Goal: Information Seeking & Learning: Learn about a topic

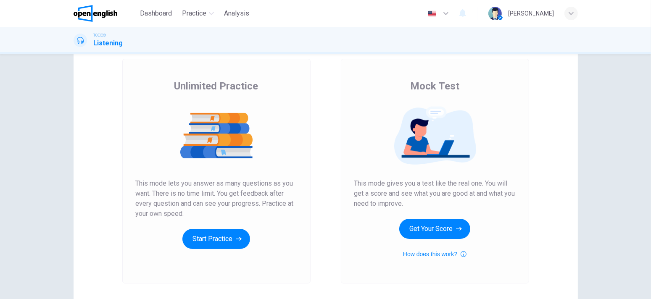
scroll to position [42, 0]
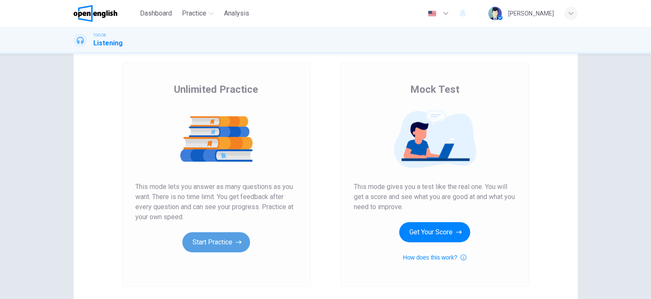
click at [236, 247] on button "Start Practice" at bounding box center [216, 242] width 68 height 20
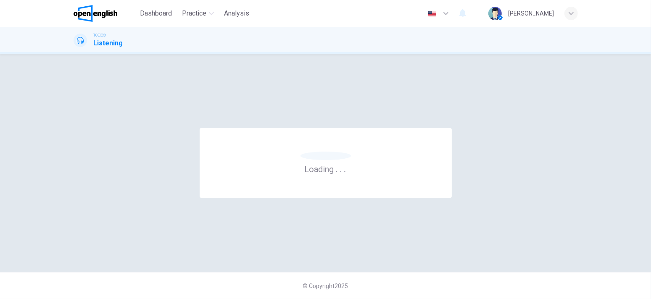
scroll to position [0, 0]
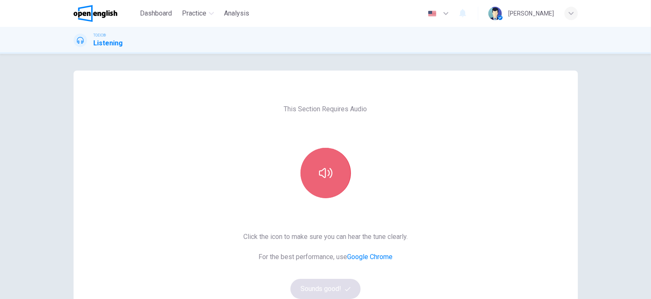
click at [307, 181] on button "button" at bounding box center [325, 173] width 50 height 50
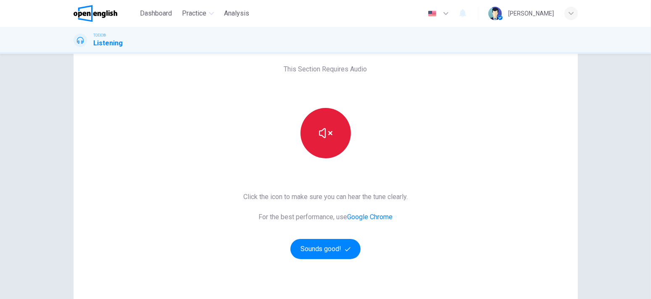
scroll to position [42, 0]
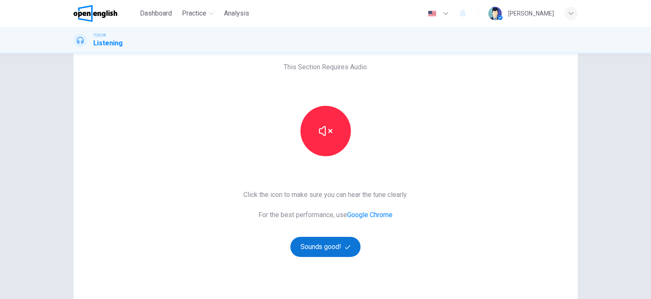
click at [340, 250] on button "Sounds good!" at bounding box center [325, 247] width 71 height 20
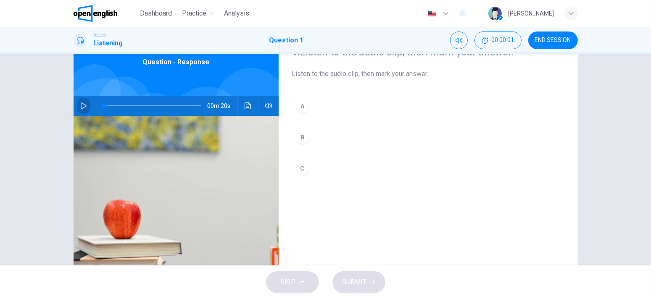
click at [85, 102] on button "button" at bounding box center [83, 106] width 13 height 20
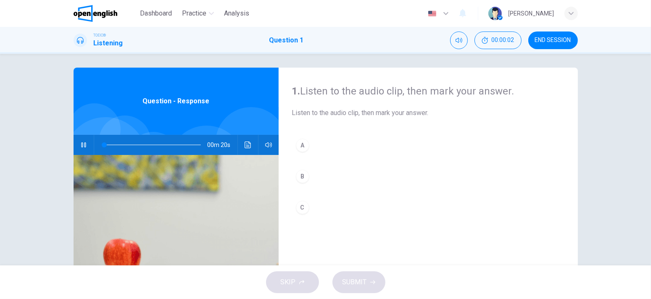
scroll to position [0, 0]
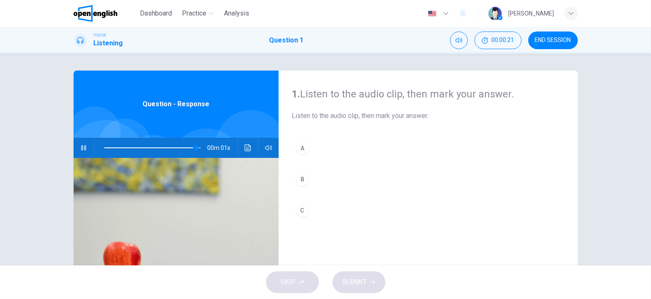
type input "*"
click at [315, 149] on button "A" at bounding box center [428, 148] width 272 height 21
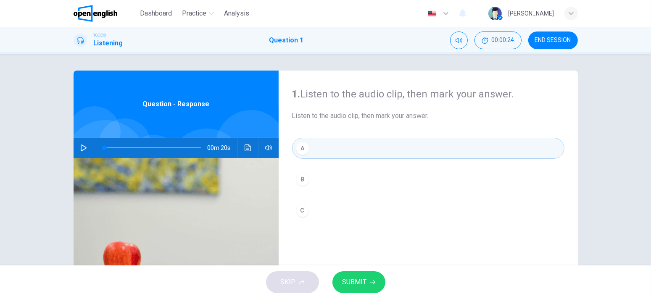
click at [356, 289] on button "SUBMIT" at bounding box center [358, 282] width 53 height 22
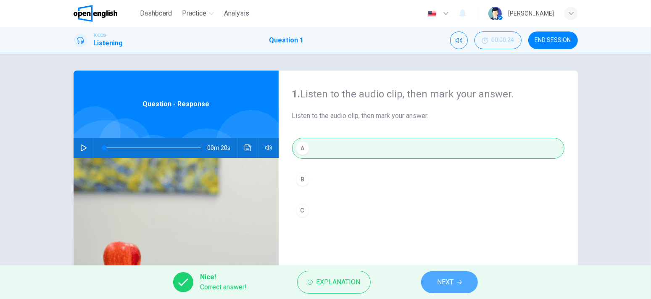
click at [470, 282] on button "NEXT" at bounding box center [449, 282] width 57 height 22
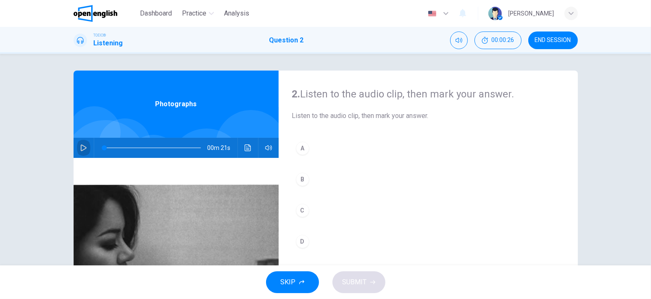
click at [80, 149] on icon "button" at bounding box center [83, 148] width 7 height 7
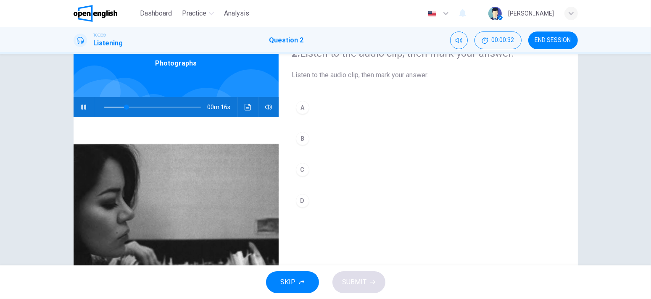
scroll to position [42, 0]
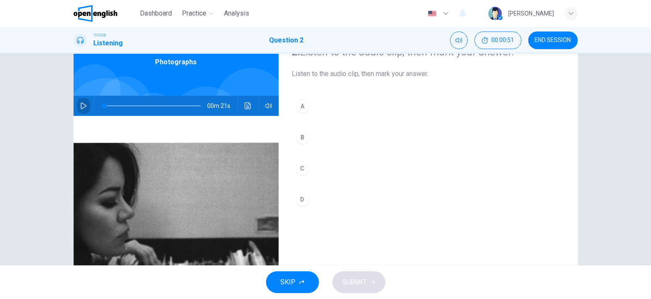
click at [84, 105] on icon "button" at bounding box center [83, 106] width 7 height 7
click at [352, 135] on button "B" at bounding box center [428, 137] width 272 height 21
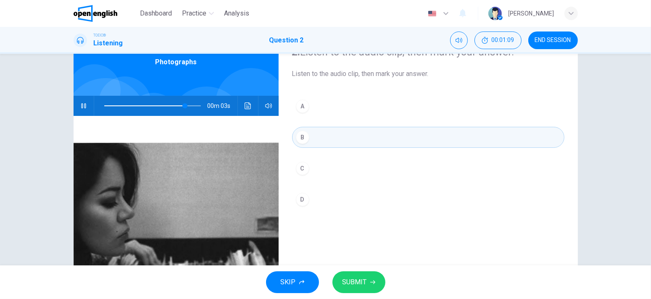
click at [372, 279] on button "SUBMIT" at bounding box center [358, 282] width 53 height 22
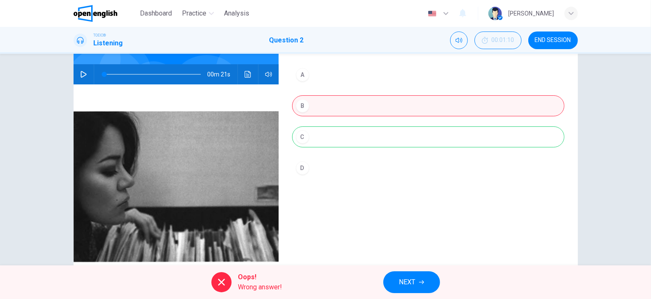
scroll to position [71, 0]
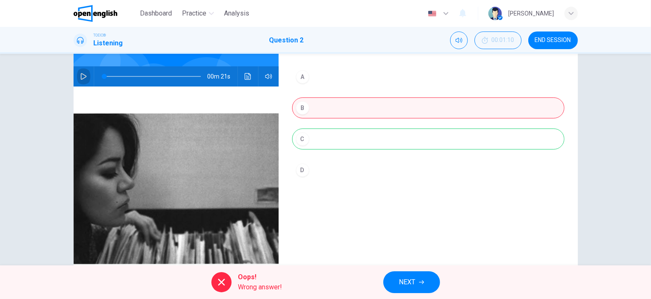
click at [77, 73] on button "button" at bounding box center [83, 76] width 13 height 20
type input "**"
click at [422, 275] on button "NEXT" at bounding box center [411, 282] width 57 height 22
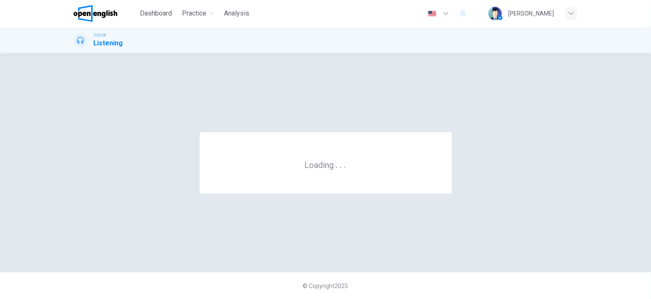
scroll to position [0, 0]
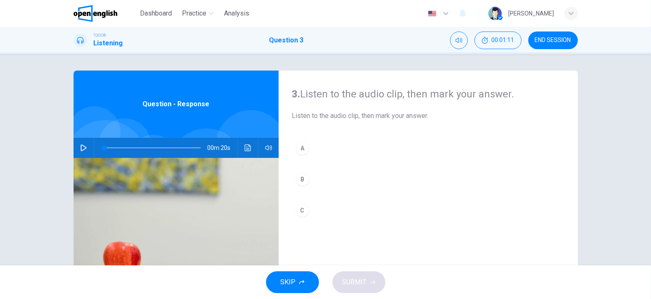
click at [86, 149] on button "button" at bounding box center [83, 148] width 13 height 20
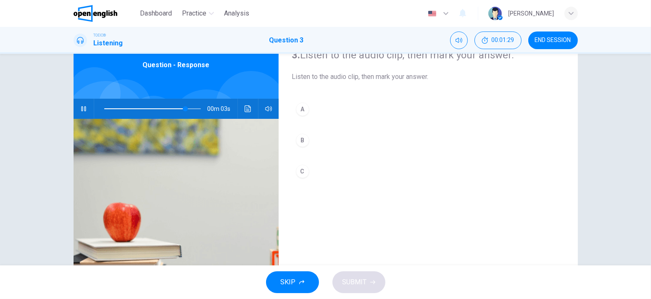
scroll to position [42, 0]
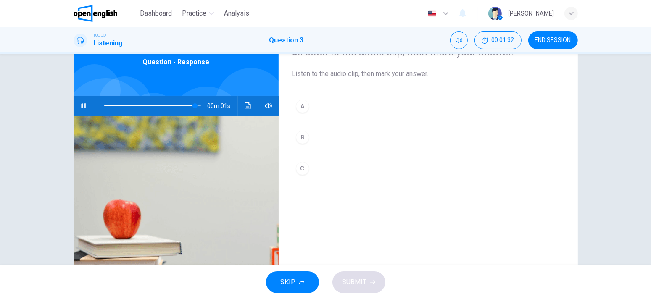
type input "*"
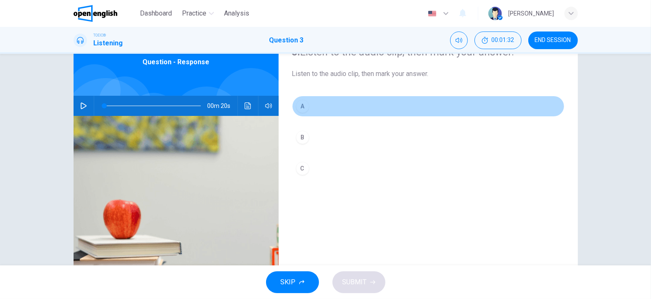
click at [356, 103] on button "A" at bounding box center [428, 106] width 272 height 21
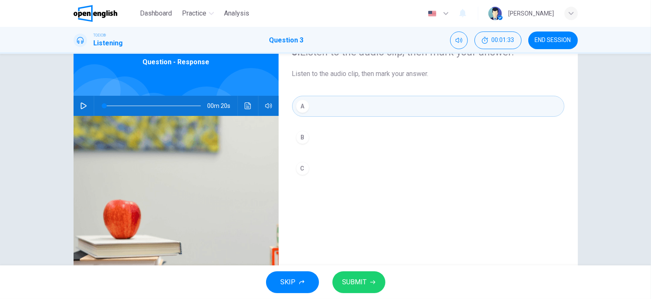
click at [374, 275] on button "SUBMIT" at bounding box center [358, 282] width 53 height 22
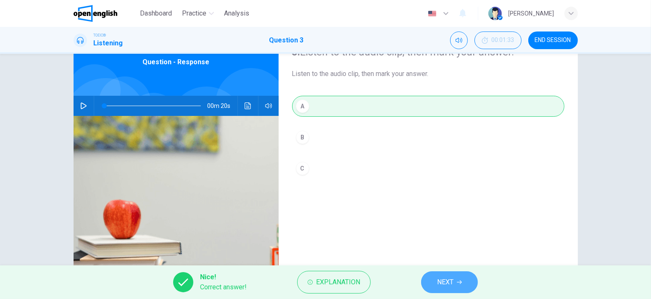
click at [440, 281] on span "NEXT" at bounding box center [445, 283] width 16 height 12
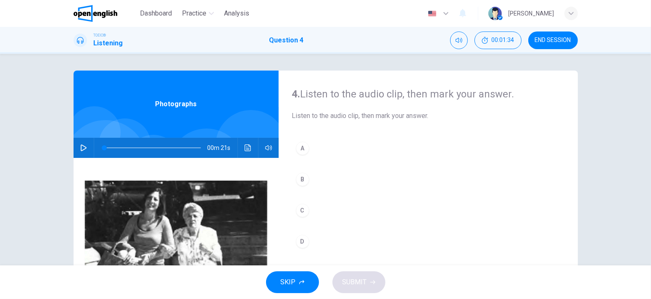
click at [77, 153] on button "button" at bounding box center [83, 148] width 13 height 20
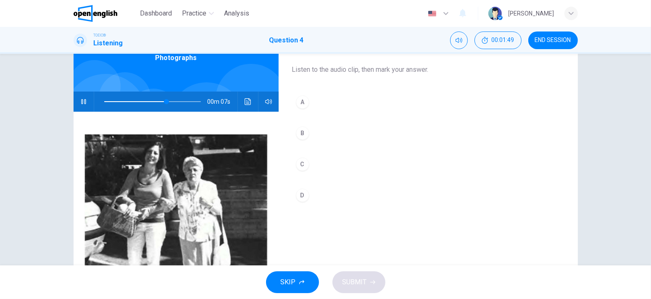
scroll to position [84, 0]
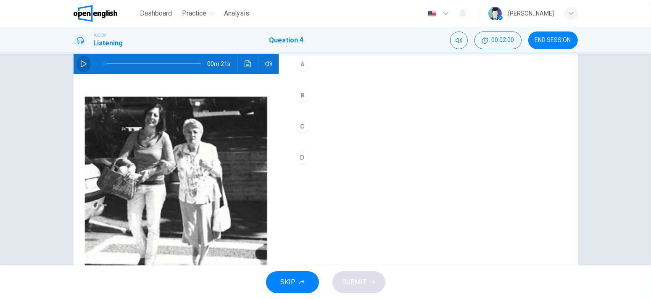
click at [80, 66] on icon "button" at bounding box center [83, 64] width 7 height 7
click at [336, 130] on button "C" at bounding box center [428, 126] width 272 height 21
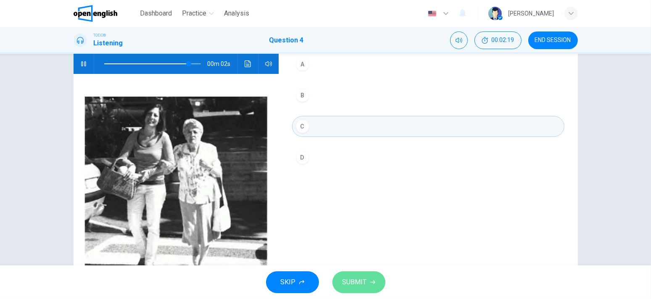
click at [361, 278] on span "SUBMIT" at bounding box center [355, 283] width 24 height 12
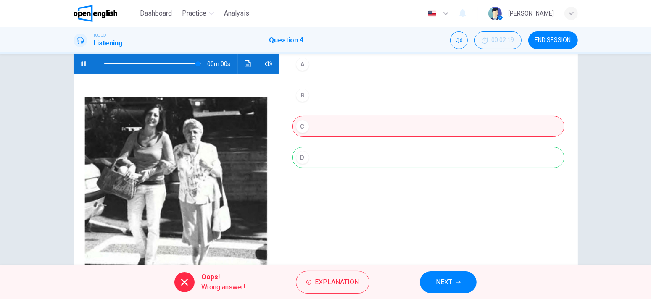
type input "*"
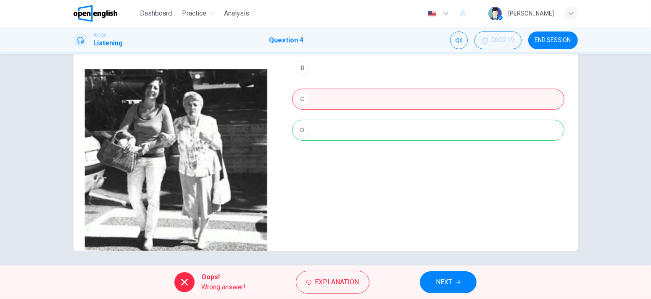
scroll to position [113, 0]
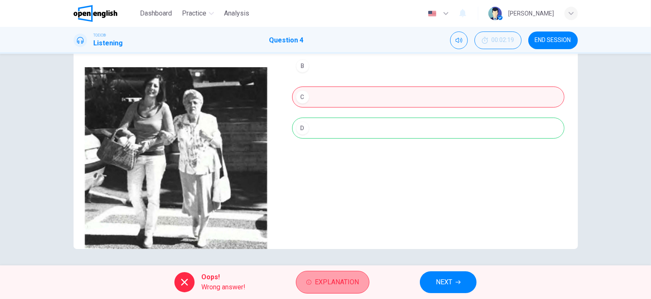
click at [340, 283] on span "Explanation" at bounding box center [337, 283] width 44 height 12
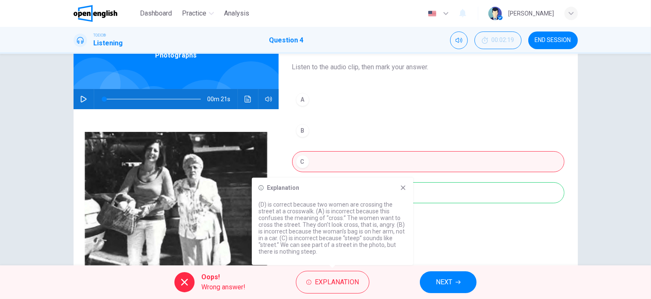
scroll to position [29, 0]
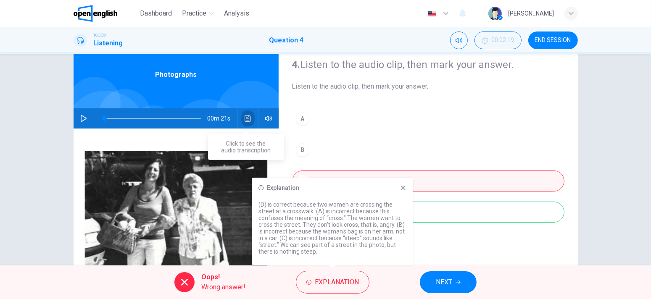
click at [250, 121] on button "Click to see the audio transcription" at bounding box center [247, 118] width 13 height 20
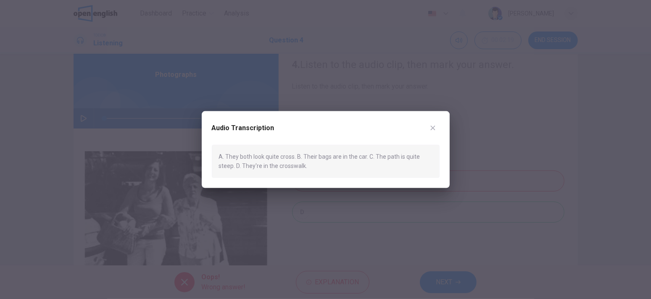
drag, startPoint x: 375, startPoint y: 157, endPoint x: 397, endPoint y: 160, distance: 22.1
click at [397, 160] on div "A. They both look quite cross. B. Their bags are in the car. C. The path is qui…" at bounding box center [326, 161] width 228 height 33
click at [437, 125] on button "button" at bounding box center [432, 127] width 13 height 13
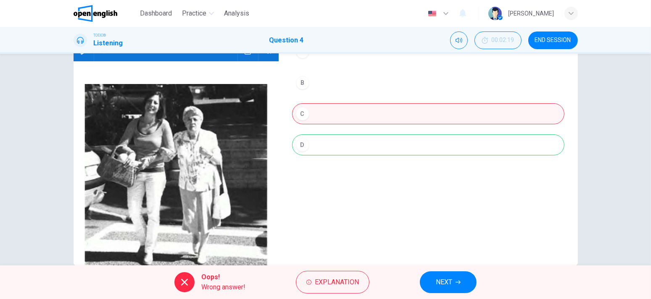
scroll to position [113, 0]
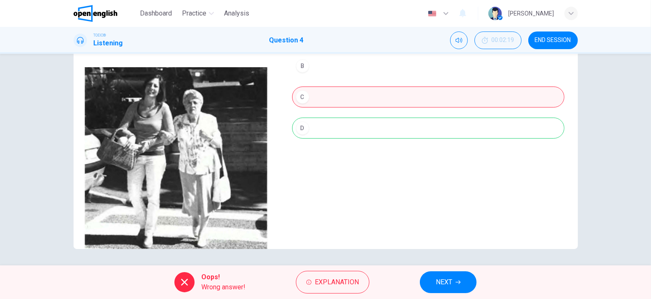
click at [447, 273] on button "NEXT" at bounding box center [448, 282] width 57 height 22
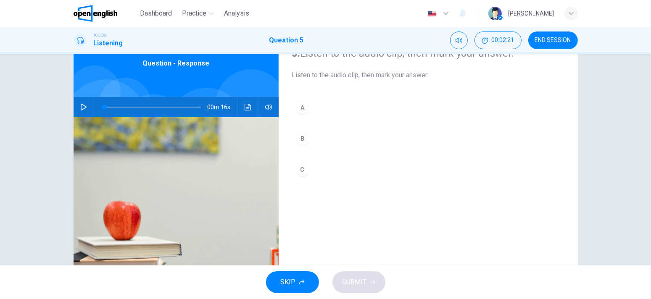
scroll to position [42, 0]
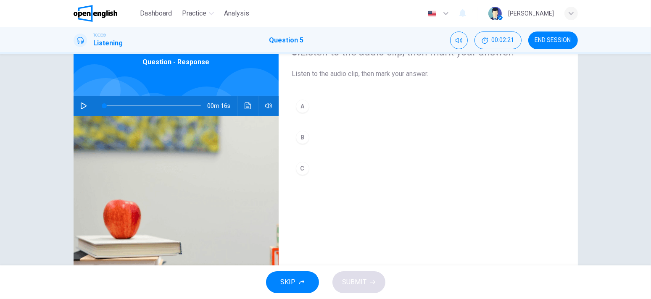
click at [77, 98] on button "button" at bounding box center [83, 106] width 13 height 20
click at [77, 99] on button "button" at bounding box center [83, 106] width 13 height 20
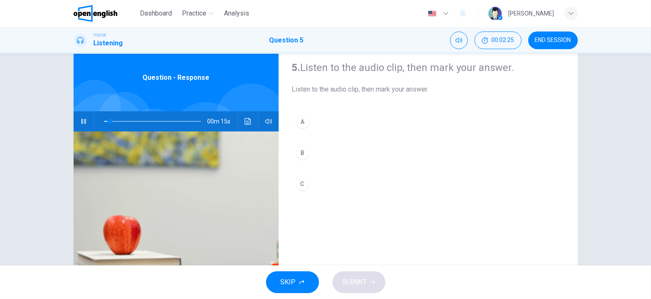
scroll to position [0, 0]
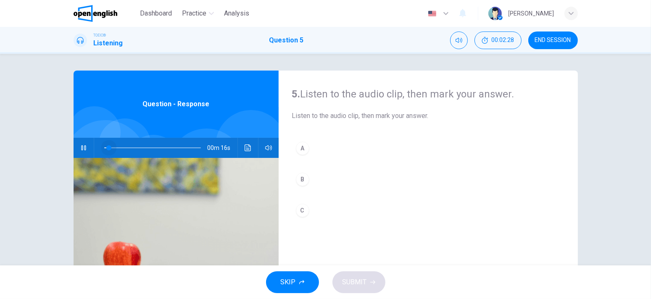
drag, startPoint x: 126, startPoint y: 144, endPoint x: 92, endPoint y: 150, distance: 35.5
click at [94, 150] on div at bounding box center [150, 148] width 113 height 20
click at [85, 150] on button "button" at bounding box center [83, 148] width 13 height 20
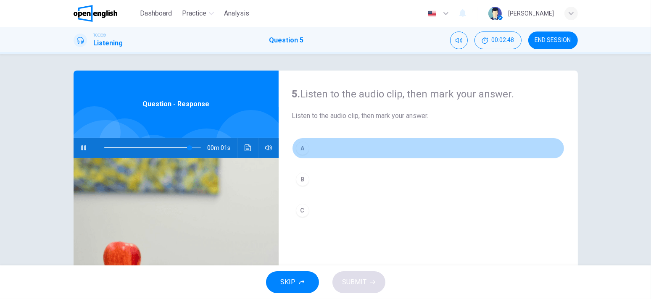
click at [339, 148] on button "A" at bounding box center [428, 148] width 272 height 21
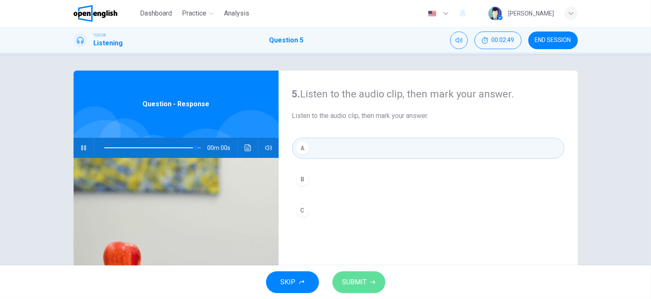
type input "*"
click at [355, 279] on span "SUBMIT" at bounding box center [355, 283] width 24 height 12
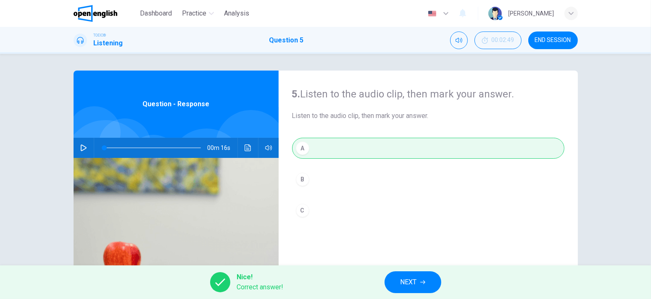
click at [409, 284] on span "NEXT" at bounding box center [408, 283] width 16 height 12
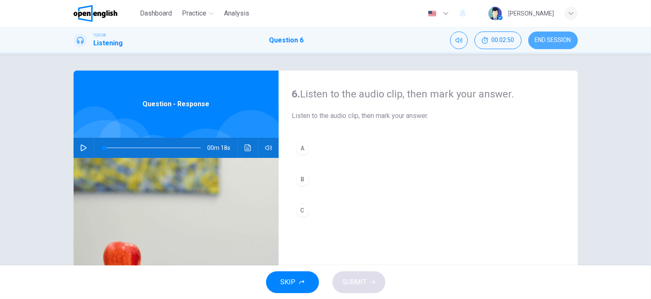
click at [563, 37] on button "END SESSION" at bounding box center [553, 41] width 50 height 18
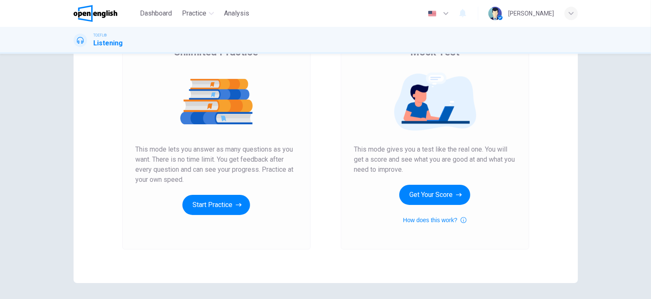
scroll to position [107, 0]
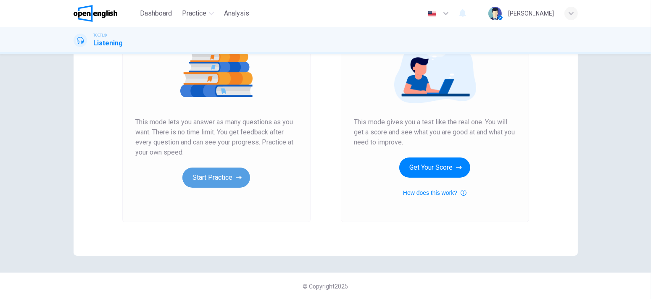
click at [189, 178] on button "Start Practice" at bounding box center [216, 178] width 68 height 20
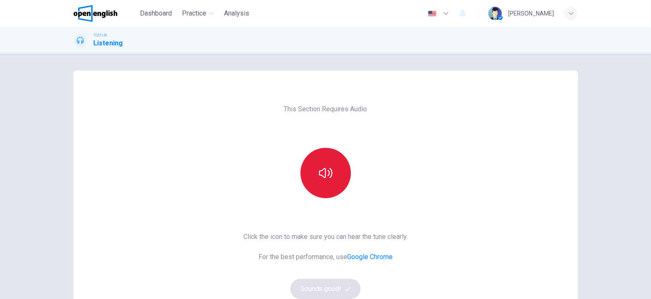
click at [314, 176] on button "button" at bounding box center [325, 173] width 50 height 50
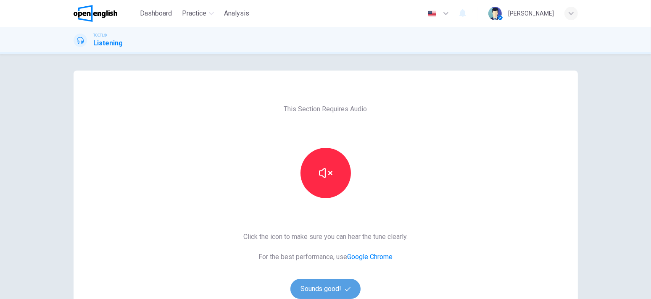
click at [324, 286] on button "Sounds good!" at bounding box center [325, 289] width 71 height 20
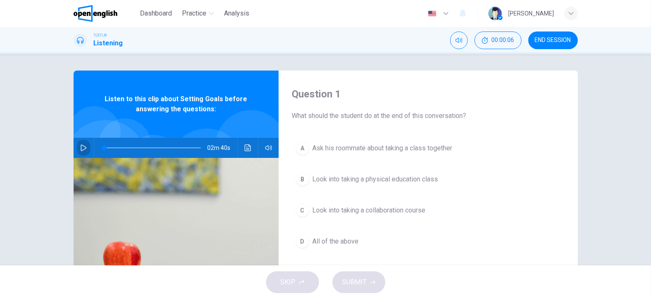
click at [82, 143] on button "button" at bounding box center [83, 148] width 13 height 20
type input "*"
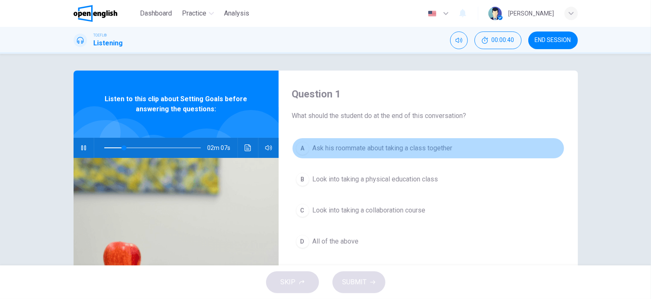
click at [399, 147] on span "Ask his roommate about taking a class together" at bounding box center [383, 148] width 140 height 10
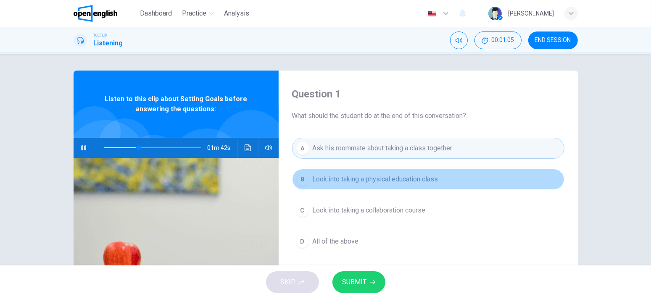
click at [446, 179] on button "B Look into taking a physical education class" at bounding box center [428, 179] width 272 height 21
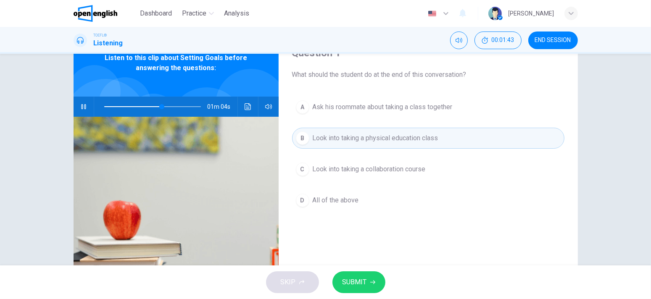
scroll to position [42, 0]
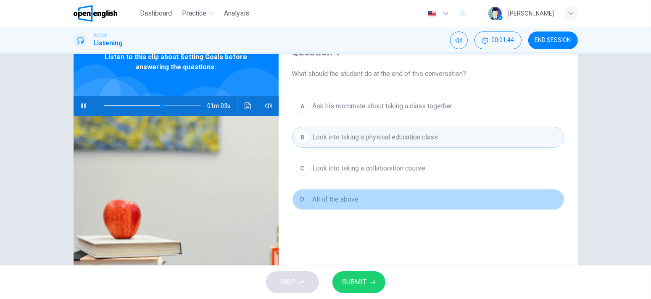
click at [420, 196] on button "D All of the above" at bounding box center [428, 199] width 272 height 21
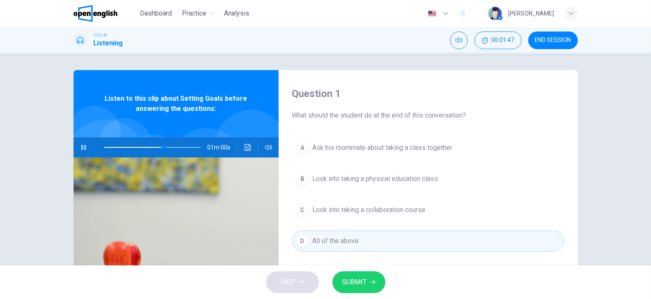
scroll to position [0, 0]
drag, startPoint x: 289, startPoint y: 113, endPoint x: 372, endPoint y: 111, distance: 82.8
click at [372, 111] on div "Question 1 What should the student do at the end of this conversation? A Ask hi…" at bounding box center [428, 217] width 299 height 292
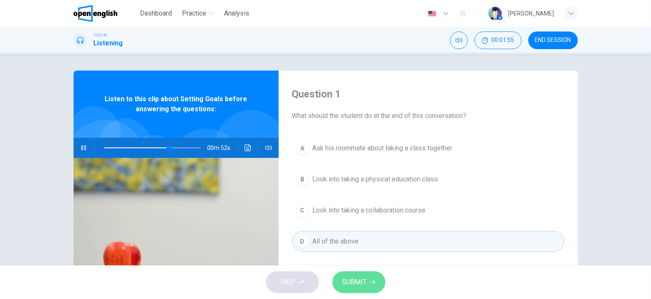
click at [345, 282] on span "SUBMIT" at bounding box center [355, 283] width 24 height 12
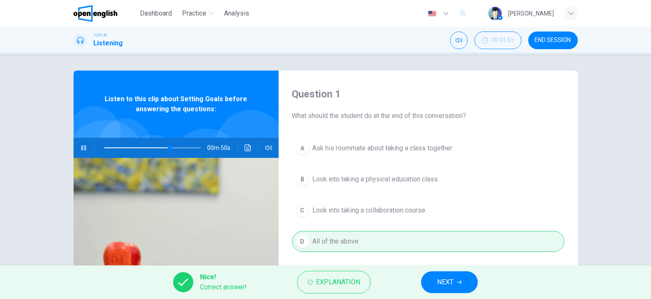
click at [436, 277] on button "NEXT" at bounding box center [449, 282] width 57 height 22
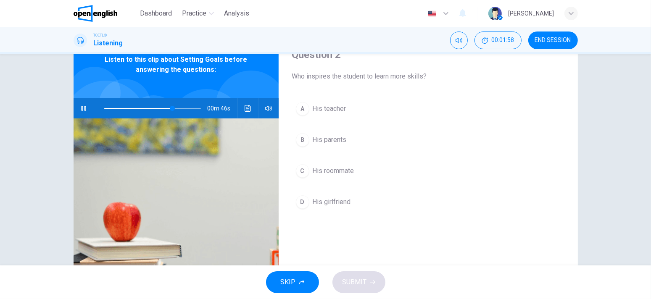
scroll to position [42, 0]
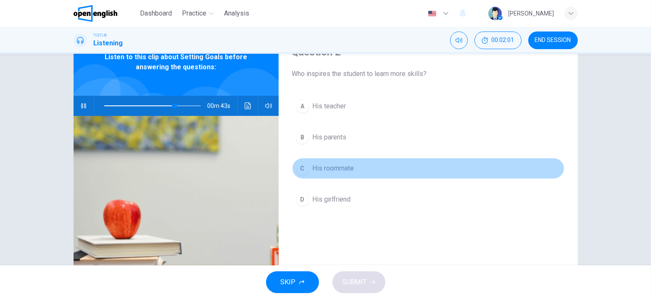
click at [338, 174] on button "C His roommate" at bounding box center [428, 168] width 272 height 21
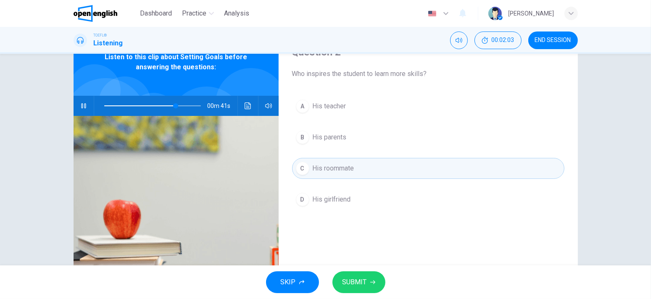
click at [378, 284] on button "SUBMIT" at bounding box center [358, 282] width 53 height 22
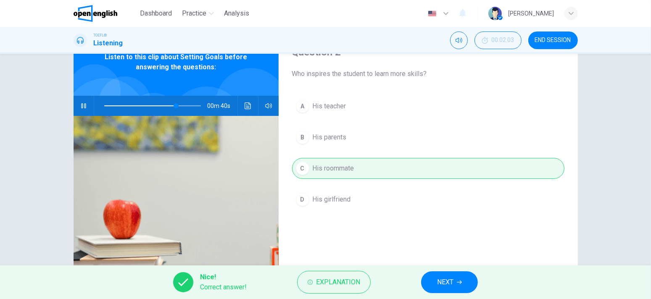
click at [453, 285] on span "NEXT" at bounding box center [445, 283] width 16 height 12
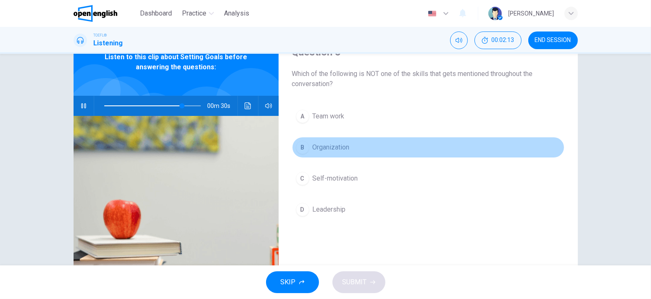
click at [350, 149] on button "B Organization" at bounding box center [428, 147] width 272 height 21
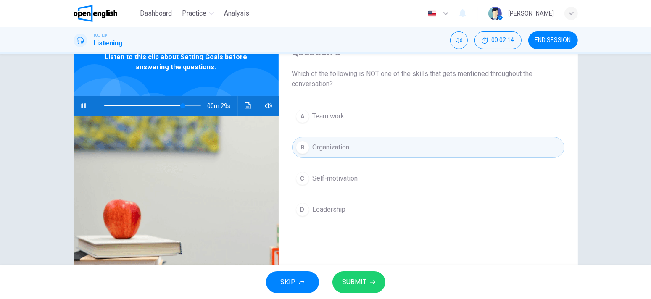
click at [358, 277] on span "SUBMIT" at bounding box center [355, 283] width 24 height 12
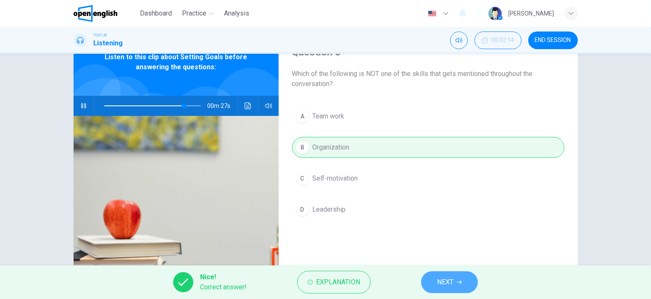
click at [432, 283] on button "NEXT" at bounding box center [449, 282] width 57 height 22
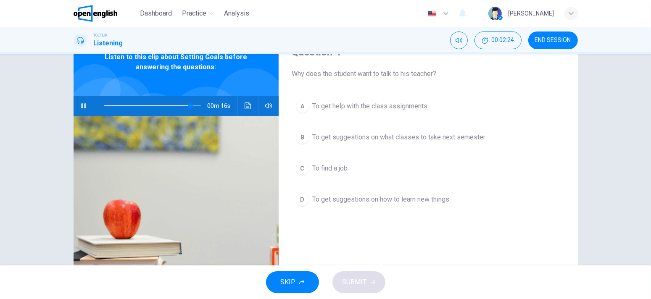
click at [393, 206] on button "D To get suggestions on how to learn new things" at bounding box center [428, 199] width 272 height 21
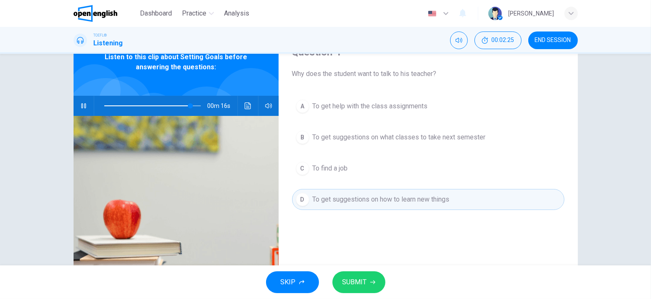
click at [363, 278] on span "SUBMIT" at bounding box center [355, 283] width 24 height 12
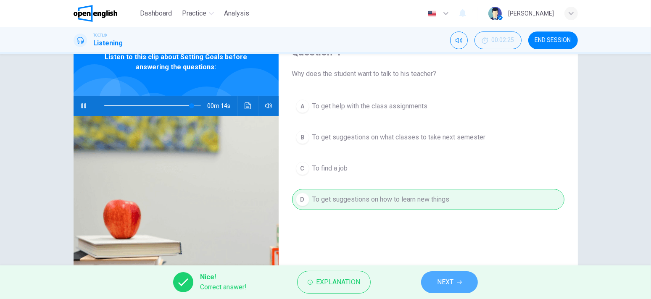
click at [437, 280] on span "NEXT" at bounding box center [445, 283] width 16 height 12
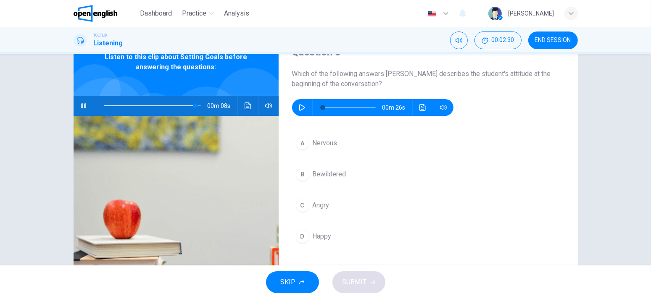
click at [77, 103] on button "button" at bounding box center [83, 106] width 13 height 20
type input "**"
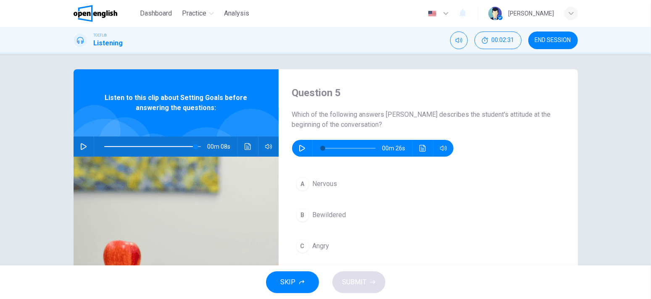
scroll to position [0, 0]
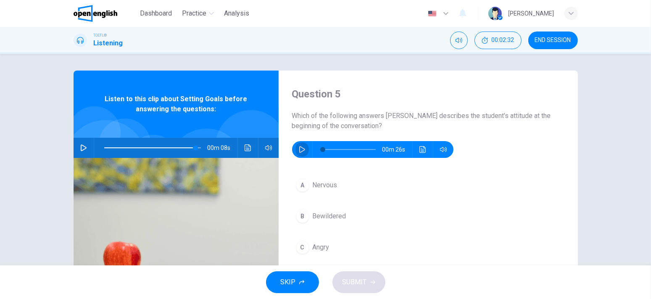
click at [300, 148] on icon "button" at bounding box center [302, 149] width 6 height 7
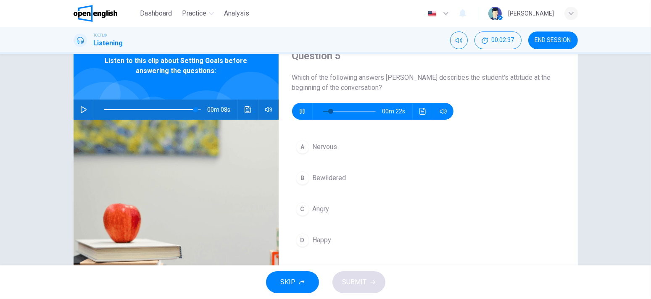
scroll to position [42, 0]
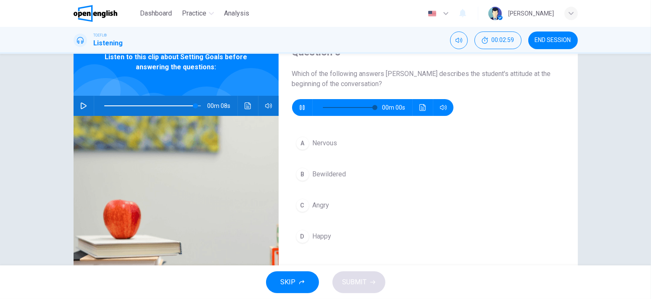
type input "*"
click at [361, 144] on button "A Nervous" at bounding box center [428, 143] width 272 height 21
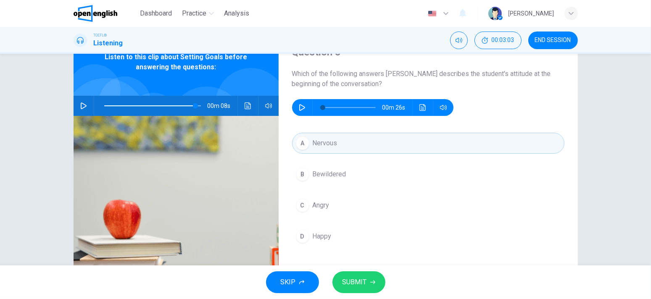
click at [359, 283] on span "SUBMIT" at bounding box center [355, 283] width 24 height 12
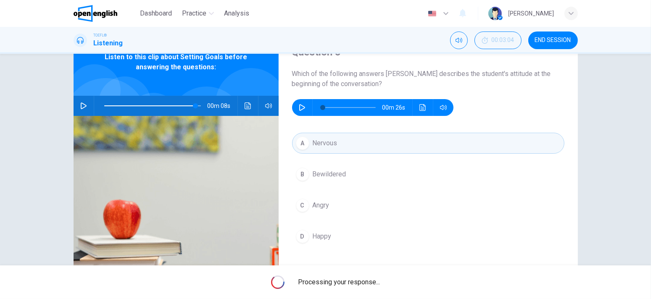
type input "**"
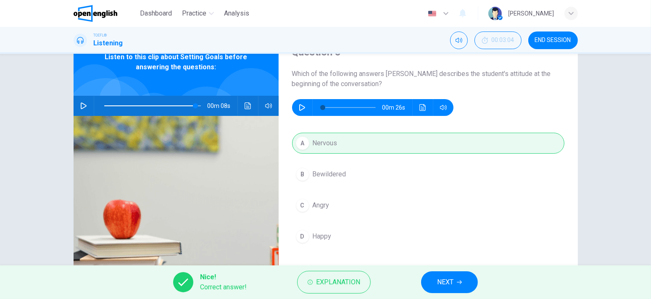
click at [436, 278] on button "NEXT" at bounding box center [449, 282] width 57 height 22
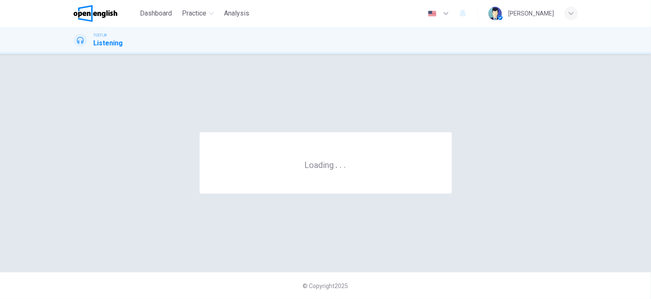
scroll to position [0, 0]
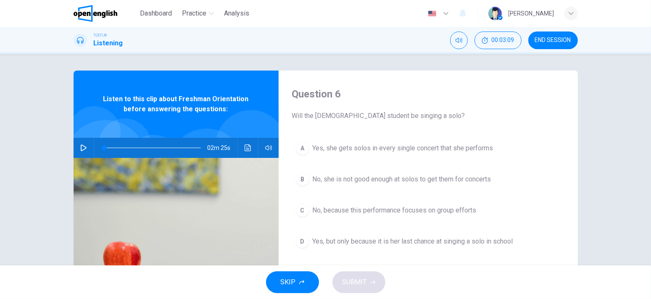
click at [562, 35] on button "END SESSION" at bounding box center [553, 41] width 50 height 18
